Goal: Task Accomplishment & Management: Manage account settings

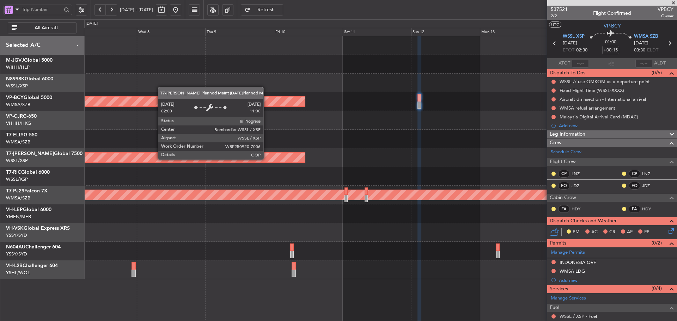
scroll to position [86, 0]
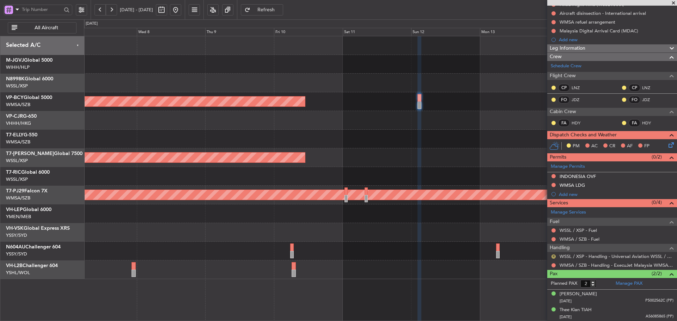
click at [553, 258] on button "R" at bounding box center [553, 256] width 4 height 4
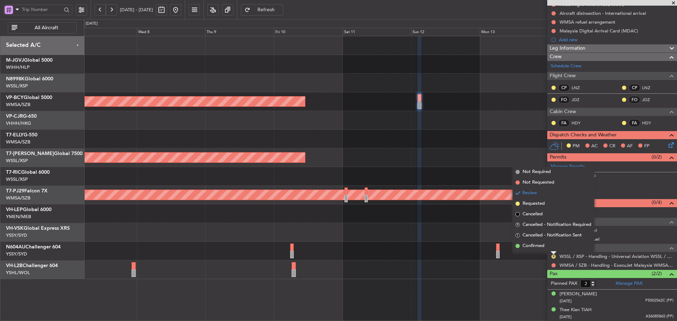
click at [518, 246] on span at bounding box center [517, 246] width 4 height 4
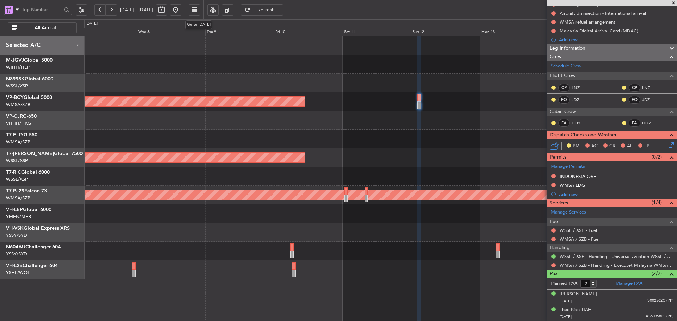
click at [181, 8] on button at bounding box center [175, 9] width 11 height 11
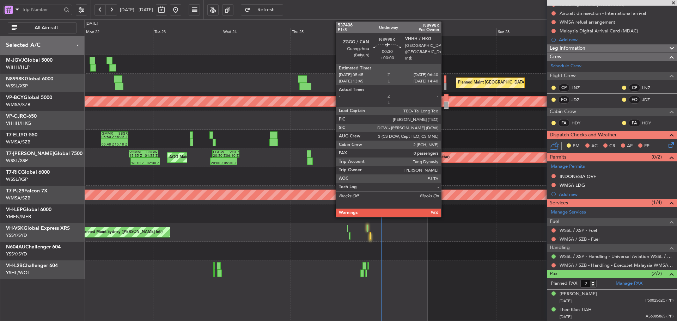
click at [444, 86] on div at bounding box center [445, 86] width 3 height 7
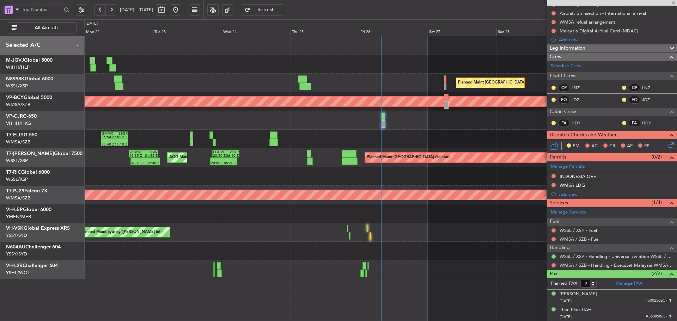
type input "0"
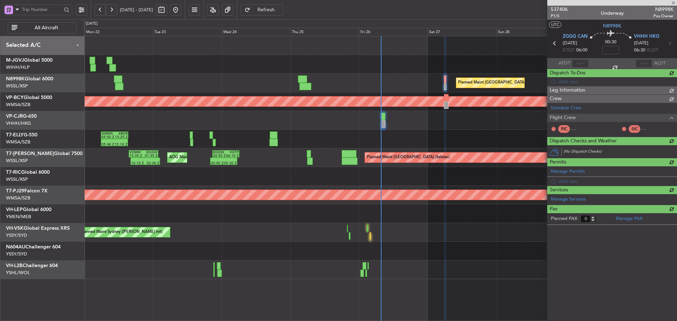
scroll to position [0, 0]
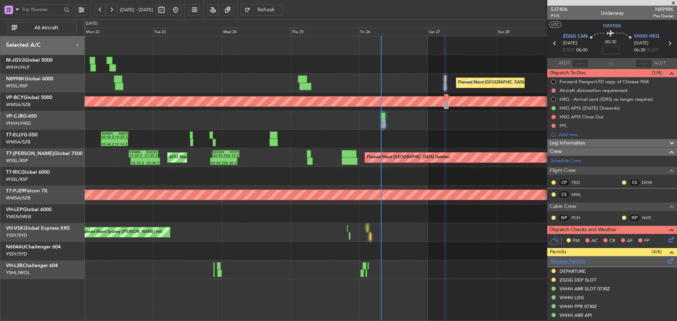
click at [561, 263] on link "Manage Permits" at bounding box center [567, 261] width 34 height 7
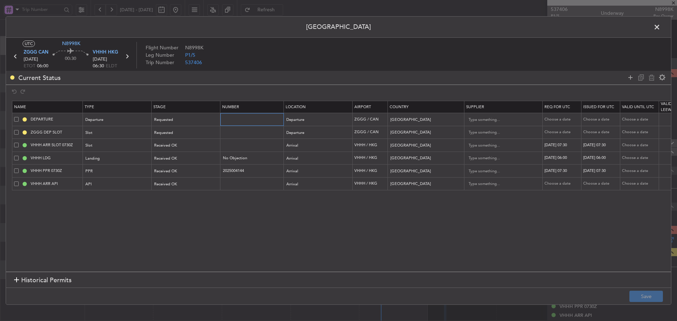
click at [244, 120] on input "text" at bounding box center [252, 119] width 61 height 6
paste input "CAD/B252498"
type input "CAD/B252498"
click at [197, 118] on div "Requested" at bounding box center [183, 120] width 58 height 11
click at [190, 181] on span "Received OK" at bounding box center [186, 177] width 63 height 11
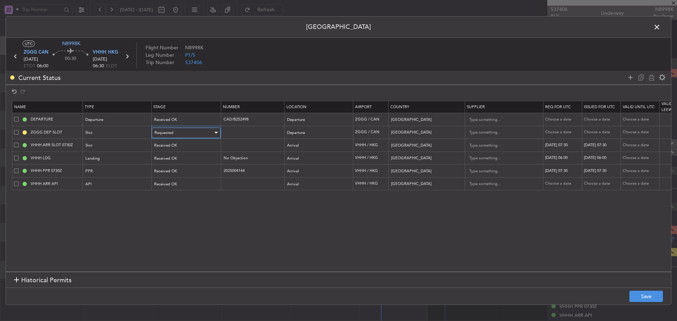
click at [189, 131] on div "Requested" at bounding box center [183, 133] width 58 height 11
click at [188, 192] on span "Received OK" at bounding box center [186, 190] width 63 height 11
click at [561, 119] on div "Choose a date" at bounding box center [562, 120] width 37 height 6
select select "9"
select select "2025"
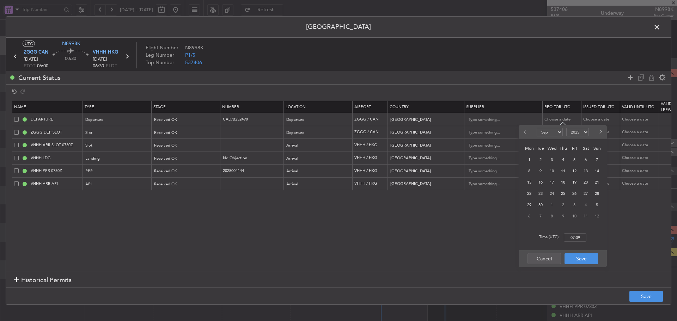
click at [582, 193] on span "27" at bounding box center [585, 193] width 9 height 9
click at [574, 239] on input "00:00" at bounding box center [574, 237] width 23 height 8
type input "06:30"
click at [580, 261] on button "Save" at bounding box center [580, 258] width 33 height 11
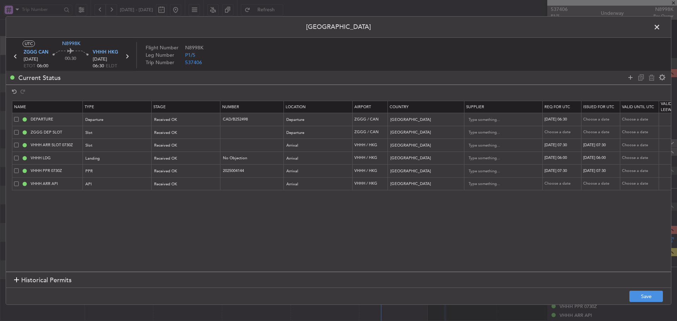
click at [598, 116] on td "Choose a date" at bounding box center [600, 119] width 39 height 13
click at [595, 119] on div "Choose a date" at bounding box center [601, 120] width 37 height 6
select select "9"
select select "2025"
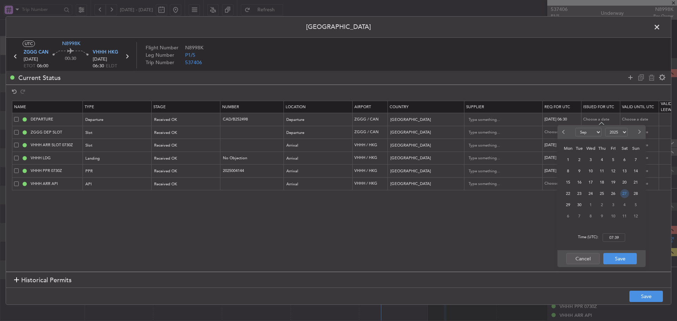
click at [627, 196] on span "27" at bounding box center [624, 193] width 9 height 9
click at [613, 240] on input "00:00" at bounding box center [613, 237] width 23 height 8
type input "06:30"
click at [630, 259] on button "Save" at bounding box center [619, 258] width 33 height 11
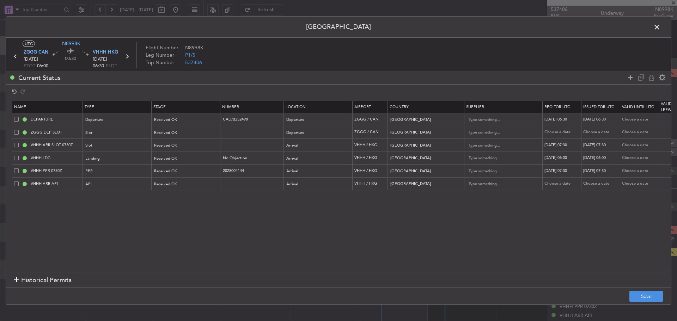
click at [564, 132] on div "Choose a date" at bounding box center [562, 132] width 37 height 6
select select "9"
select select "2025"
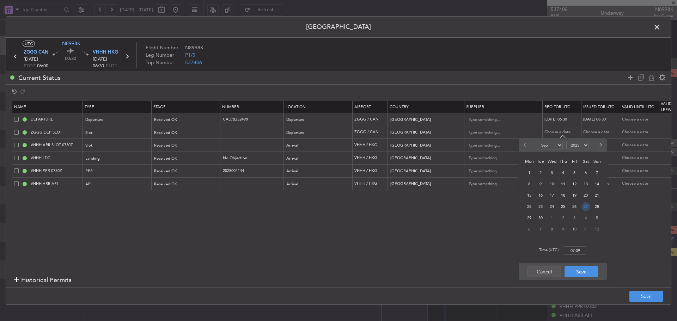
click at [583, 206] on span "27" at bounding box center [585, 206] width 9 height 9
click at [576, 252] on input "00:00" at bounding box center [574, 250] width 23 height 8
type input "06:30"
click at [576, 273] on button "Save" at bounding box center [580, 271] width 33 height 11
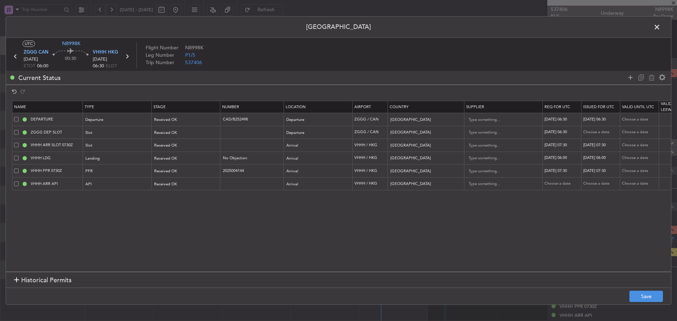
click at [593, 132] on div "Choose a date" at bounding box center [601, 132] width 37 height 6
select select "9"
select select "2025"
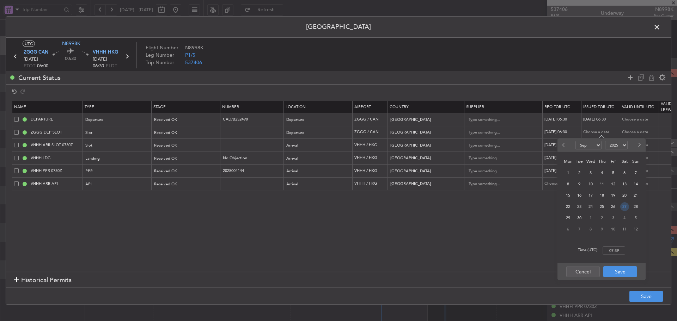
click at [625, 208] on span "27" at bounding box center [624, 206] width 9 height 9
click at [612, 251] on input "00:00" at bounding box center [613, 250] width 23 height 8
type input "06:30"
click at [623, 274] on button "Save" at bounding box center [619, 271] width 33 height 11
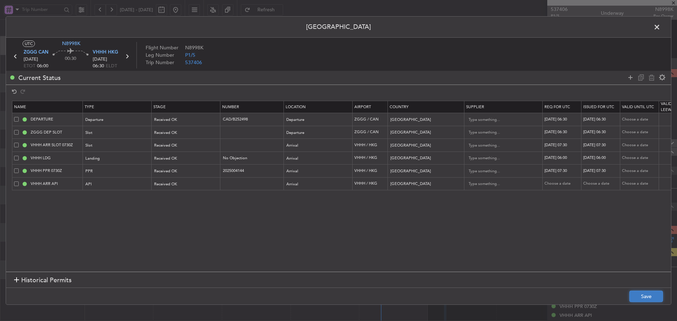
click at [636, 298] on button "Save" at bounding box center [645, 296] width 33 height 11
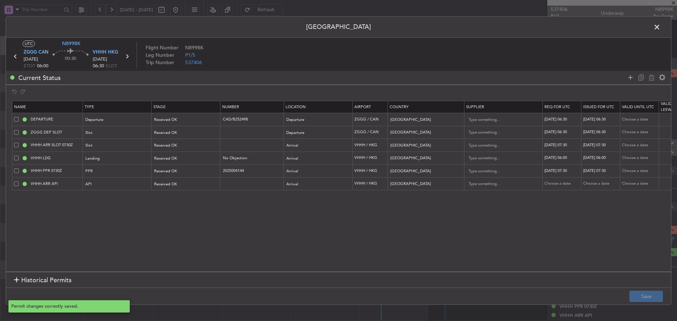
type input "ZGGG DEP SLOT 0630Z"
click at [660, 27] on span at bounding box center [660, 29] width 0 height 14
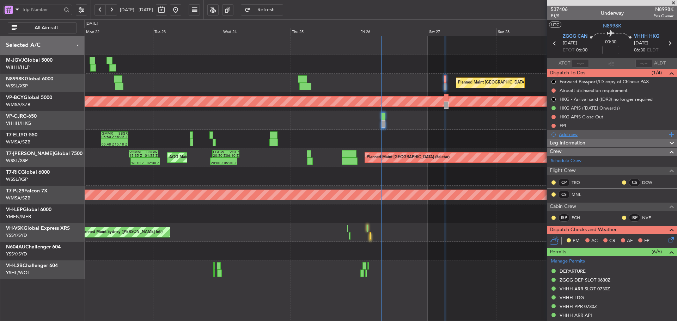
click at [570, 136] on div "Add new" at bounding box center [612, 134] width 108 height 6
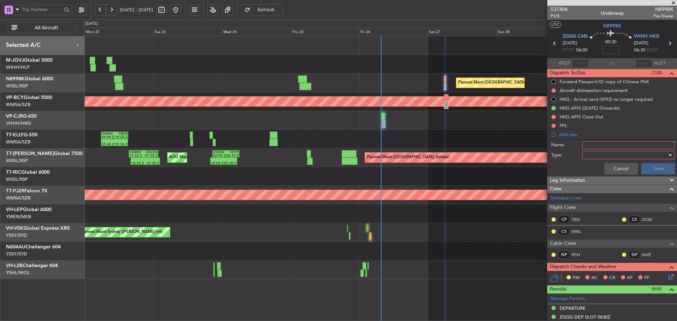
click at [589, 145] on input "Name:" at bounding box center [628, 145] width 93 height 8
type input "CAAC Approved Route"
click at [601, 154] on div at bounding box center [626, 155] width 82 height 11
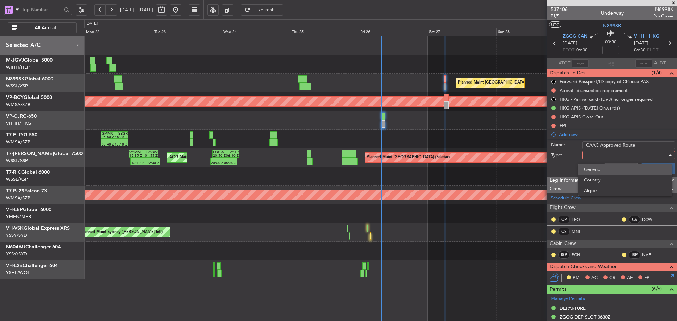
click at [610, 165] on span "Generic" at bounding box center [624, 169] width 82 height 11
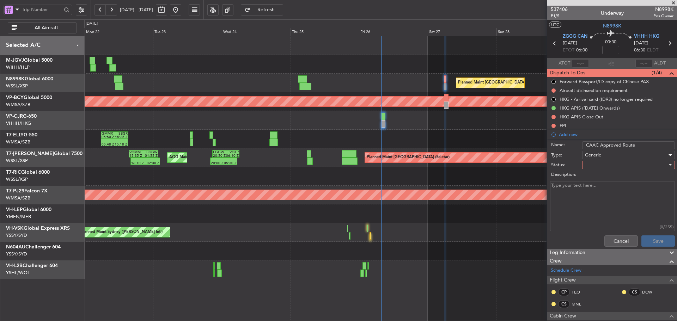
click at [604, 165] on div at bounding box center [626, 165] width 82 height 11
click at [608, 178] on span "Not Started" at bounding box center [624, 179] width 82 height 11
click at [584, 191] on textarea "Description:" at bounding box center [612, 206] width 125 height 50
click at [594, 191] on textarea "Description:" at bounding box center [612, 206] width 125 height 50
click at [595, 187] on textarea "Description:" at bounding box center [612, 206] width 125 height 50
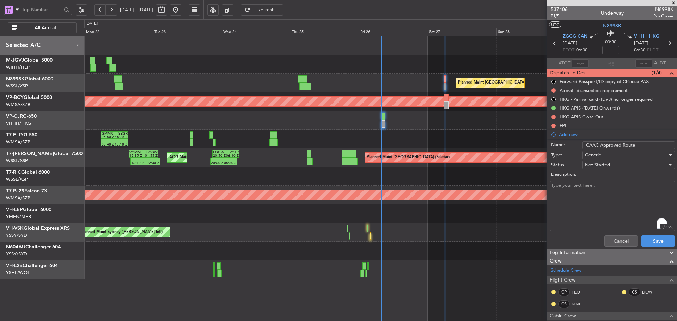
paste textarea "VIBOS R473 SIERA"
type textarea "VIBOS R473 SIERA"
click at [647, 241] on button "Save" at bounding box center [657, 240] width 33 height 11
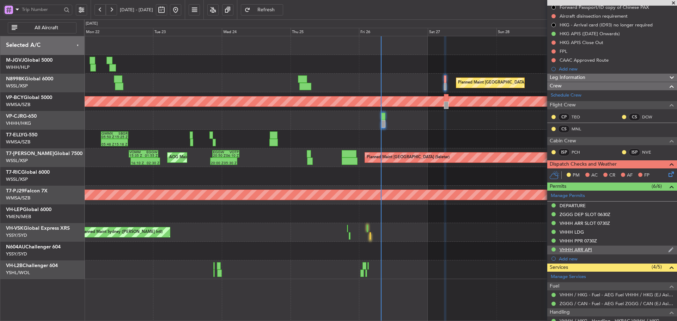
scroll to position [124, 0]
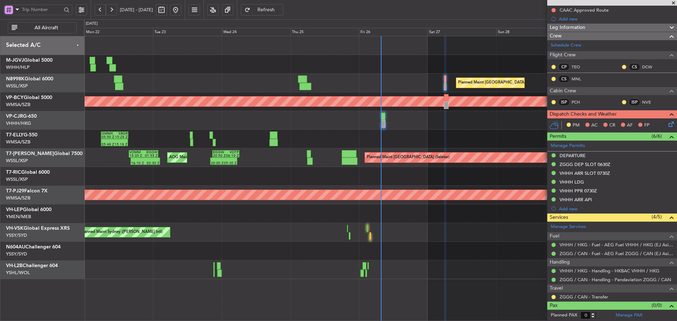
click at [674, 1] on span at bounding box center [672, 3] width 7 height 6
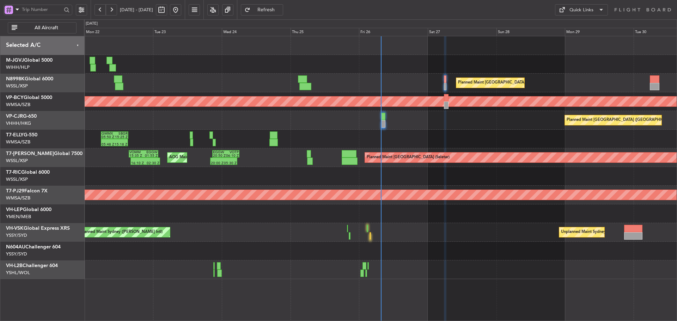
scroll to position [0, 0]
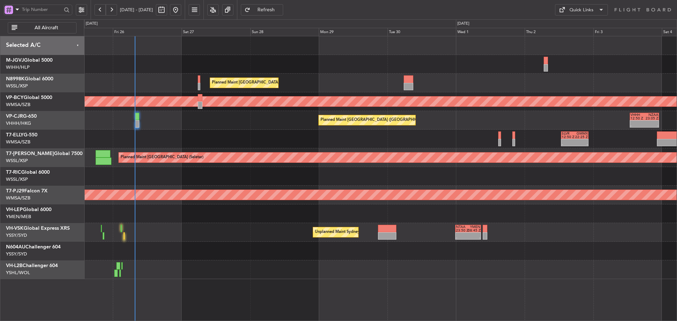
click at [287, 167] on div "Planned Maint [GEOGRAPHIC_DATA] ([GEOGRAPHIC_DATA] Intl) Unplanned Maint [GEOGR…" at bounding box center [380, 157] width 592 height 243
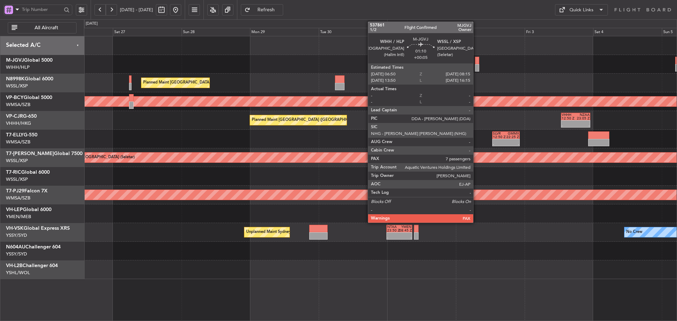
click at [476, 62] on div at bounding box center [477, 60] width 4 height 7
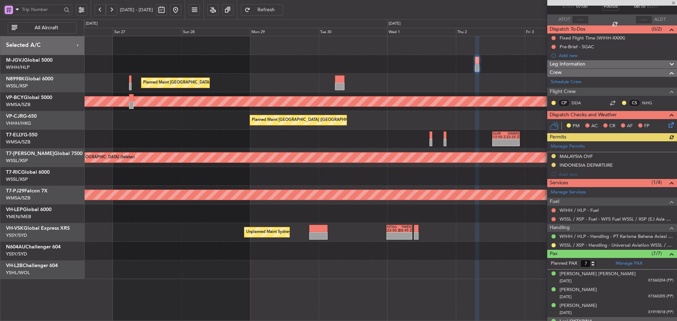
scroll to position [103, 0]
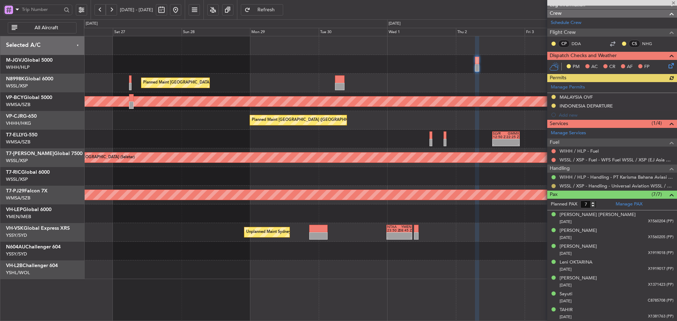
click at [554, 186] on button at bounding box center [553, 186] width 4 height 4
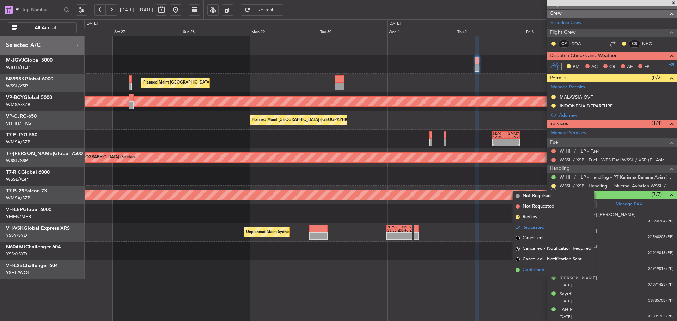
click at [518, 270] on span at bounding box center [517, 270] width 4 height 4
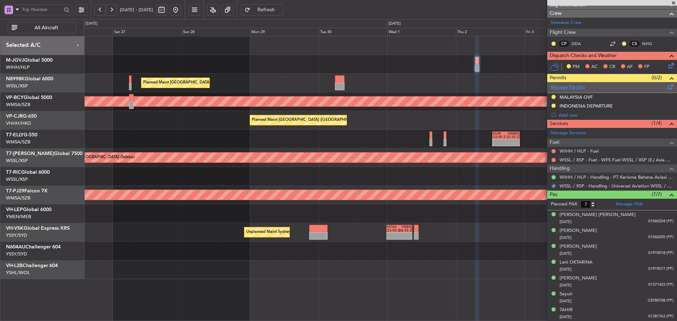
click at [579, 87] on link "Manage Permits" at bounding box center [567, 87] width 34 height 7
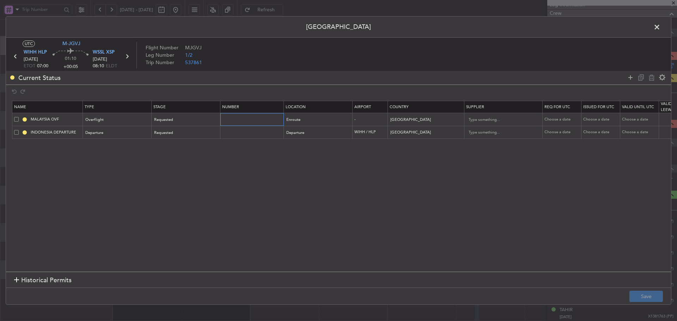
click at [257, 118] on input "text" at bounding box center [252, 119] width 61 height 6
paste input "CAAM-NS-1229-09-25"
type input "CAAM-NS-1229-09-25"
click at [178, 118] on div "Requested" at bounding box center [183, 120] width 58 height 11
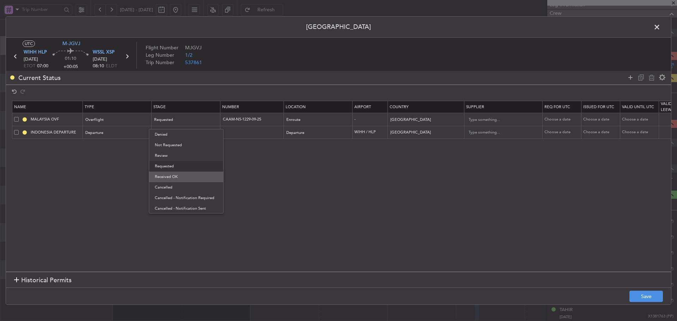
click at [180, 175] on span "Received OK" at bounding box center [186, 177] width 63 height 11
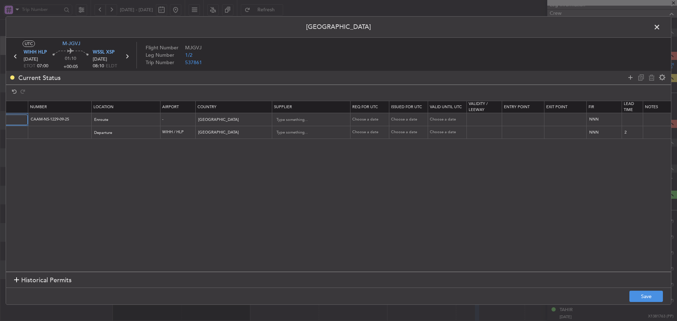
scroll to position [0, 222]
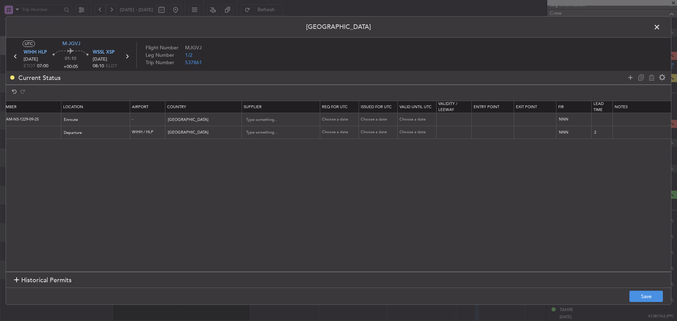
click at [329, 119] on div "Choose a date" at bounding box center [340, 120] width 37 height 6
select select "9"
select select "2025"
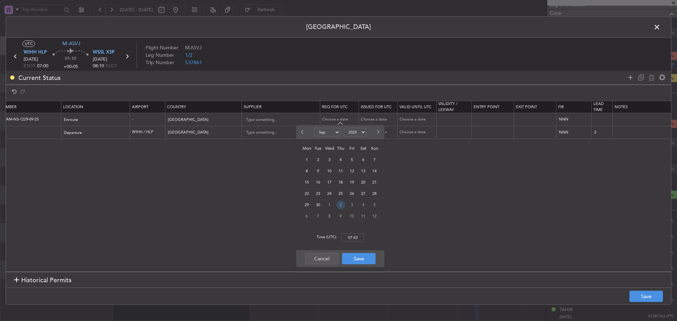
click at [341, 207] on span "2" at bounding box center [340, 204] width 9 height 9
select select "10"
click at [350, 239] on input "00:00" at bounding box center [352, 237] width 23 height 8
type input "07:00"
click at [354, 259] on button "Save" at bounding box center [358, 258] width 33 height 11
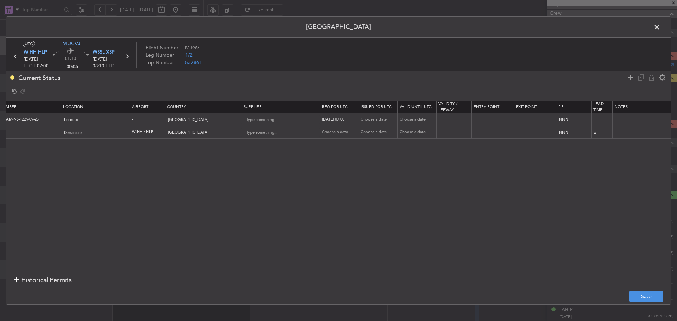
click at [372, 120] on div "Choose a date" at bounding box center [378, 120] width 37 height 6
select select "9"
select select "2025"
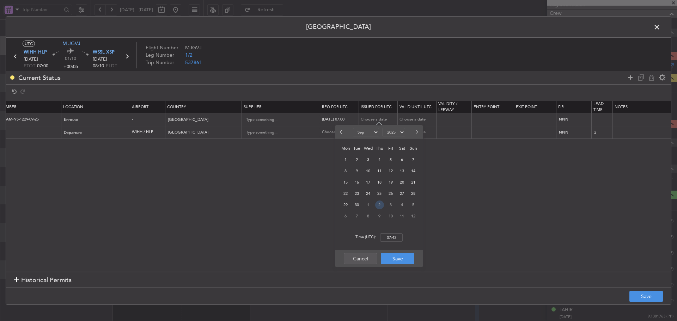
click at [378, 205] on span "2" at bounding box center [379, 204] width 9 height 9
select select "10"
click at [388, 235] on input "00:00" at bounding box center [391, 237] width 23 height 8
type input "07:00"
click at [394, 258] on button "Save" at bounding box center [397, 258] width 33 height 11
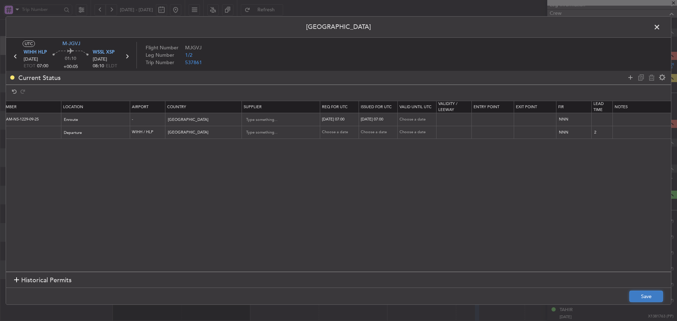
click at [640, 294] on button "Save" at bounding box center [645, 296] width 33 height 11
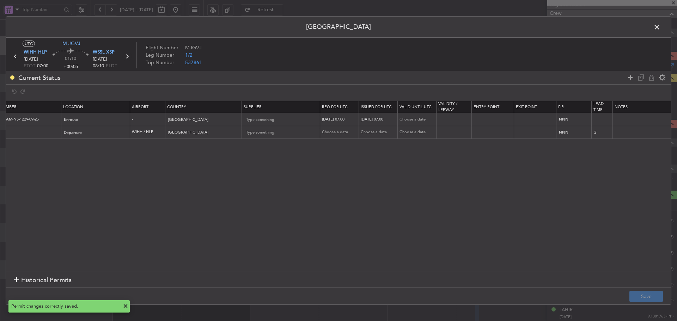
click at [129, 54] on icon at bounding box center [126, 56] width 9 height 9
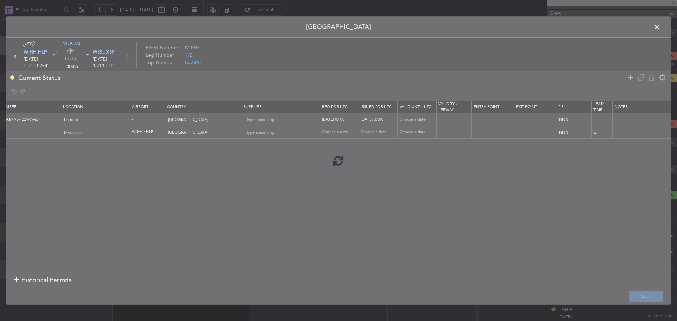
type input "+00:10"
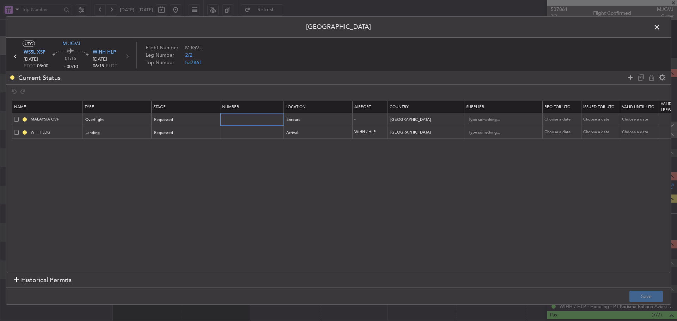
click at [229, 119] on input "text" at bounding box center [252, 119] width 61 height 6
paste input "CAAM-NS-1229-09-25"
type input "CAAM-NS-1229-09-25"
click at [175, 116] on div "Requested" at bounding box center [183, 120] width 58 height 11
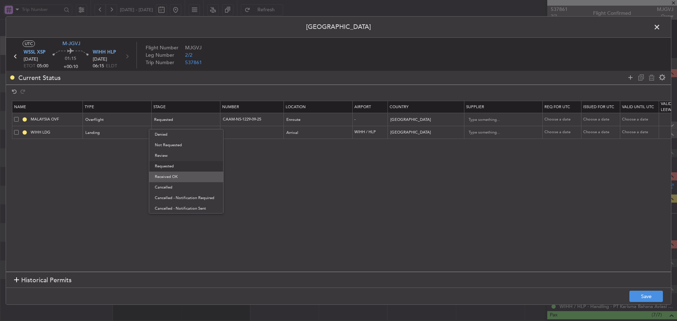
click at [167, 179] on span "Received OK" at bounding box center [186, 177] width 63 height 11
drag, startPoint x: 546, startPoint y: 117, endPoint x: 555, endPoint y: 117, distance: 8.8
click at [547, 117] on div "Choose a date" at bounding box center [562, 120] width 37 height 6
select select "9"
select select "2025"
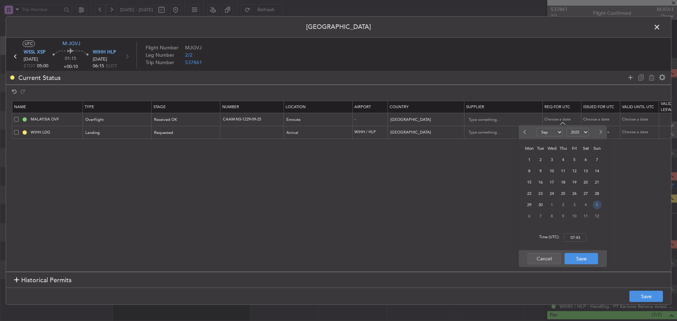
click at [593, 203] on span "5" at bounding box center [596, 204] width 9 height 9
select select "10"
click at [572, 237] on input "00:00" at bounding box center [574, 237] width 23 height 8
type input "05:00"
click at [576, 258] on button "Save" at bounding box center [580, 258] width 33 height 11
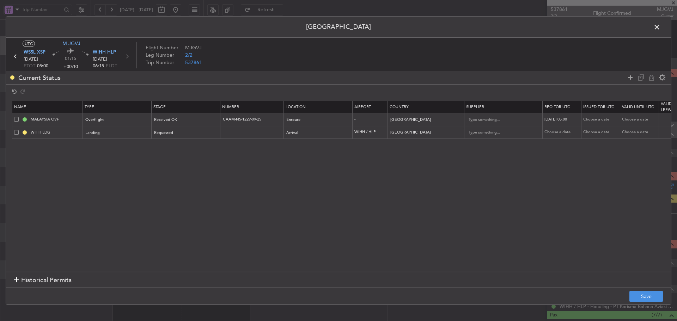
click at [599, 121] on div "Choose a date" at bounding box center [601, 120] width 37 height 6
select select "9"
select select "2025"
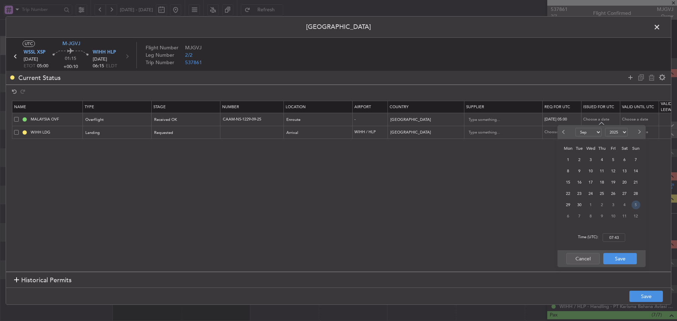
click at [635, 205] on span "5" at bounding box center [635, 204] width 9 height 9
select select "10"
click at [614, 238] on input "00:00" at bounding box center [613, 237] width 23 height 8
type input "05:00"
click at [617, 258] on button "Save" at bounding box center [619, 258] width 33 height 11
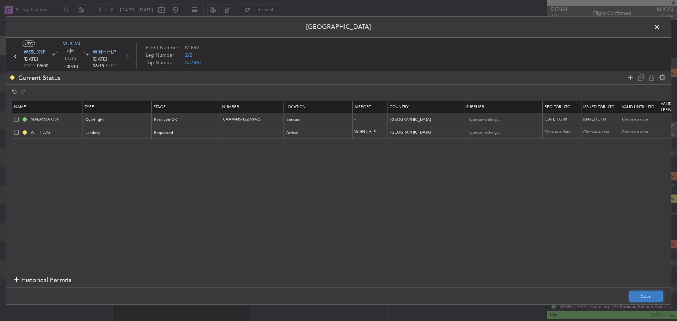
click at [649, 297] on button "Save" at bounding box center [645, 296] width 33 height 11
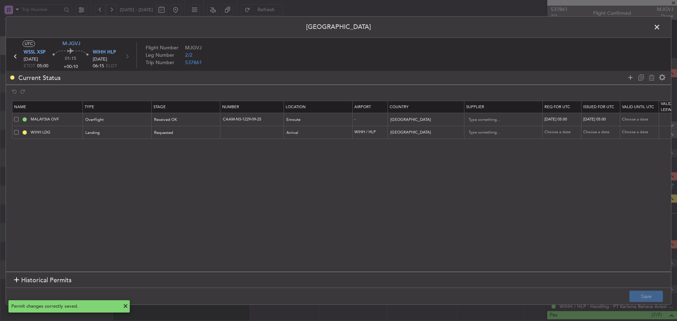
drag, startPoint x: 653, startPoint y: 27, endPoint x: 675, endPoint y: 30, distance: 22.4
click at [660, 27] on span at bounding box center [660, 29] width 0 height 14
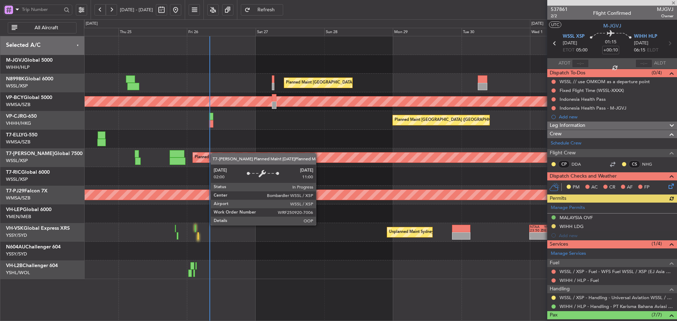
click at [384, 161] on div "Planned Maint [GEOGRAPHIC_DATA] (Seletar) EGGW 20:50 Z VOTP 06:10 Z 20:00 Z 05:…" at bounding box center [380, 157] width 592 height 19
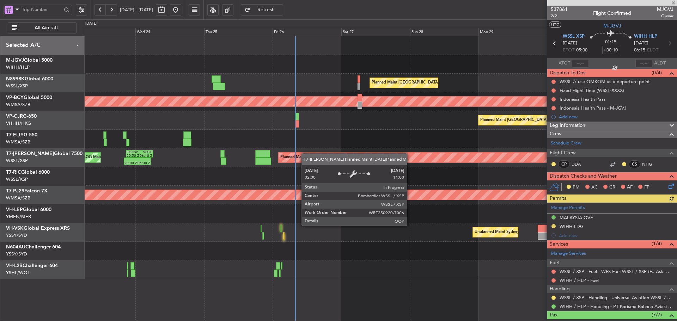
click at [383, 160] on div "Planned Maint [GEOGRAPHIC_DATA] (Seletar) EGGW 20:50 Z VOTP 06:10 Z 20:00 Z 05:…" at bounding box center [380, 157] width 592 height 19
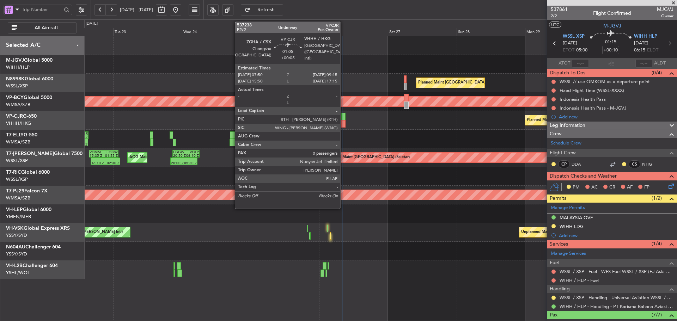
click at [343, 121] on div at bounding box center [343, 123] width 4 height 7
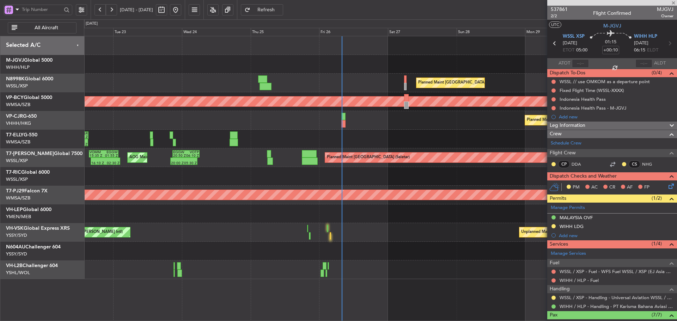
type input "+00:05"
type input "0"
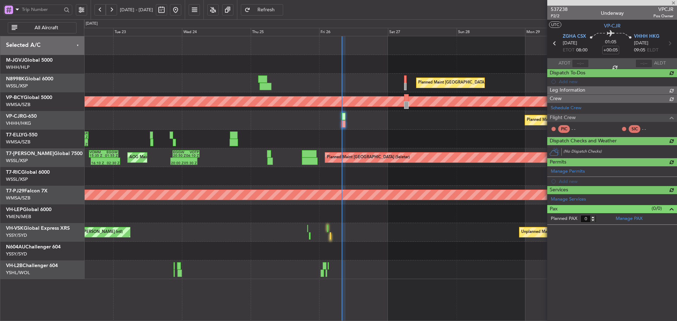
type input "[PERSON_NAME] (LEU)"
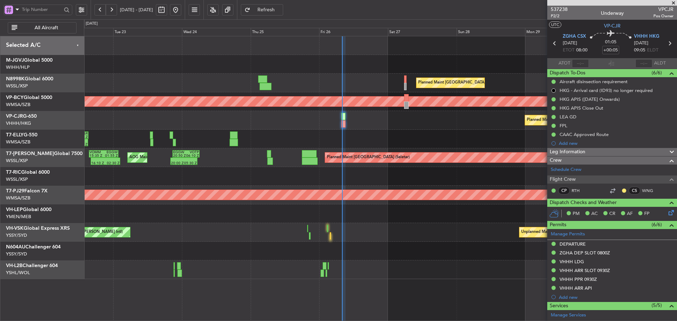
type input "[PERSON_NAME] (LEU)"
